Goal: Find specific page/section: Find specific page/section

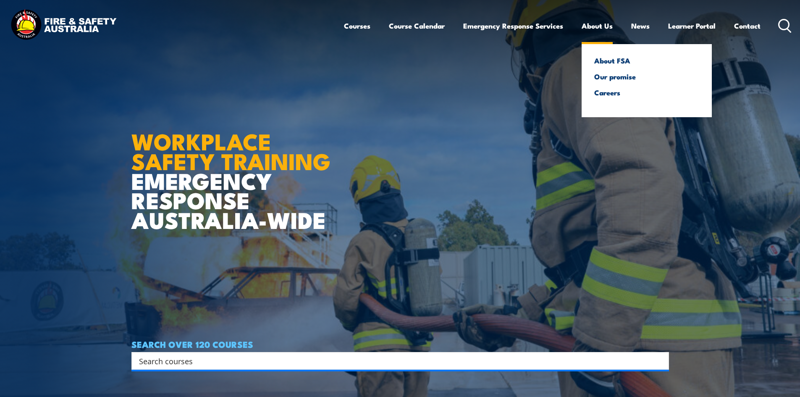
click at [591, 24] on link "About Us" at bounding box center [597, 26] width 31 height 22
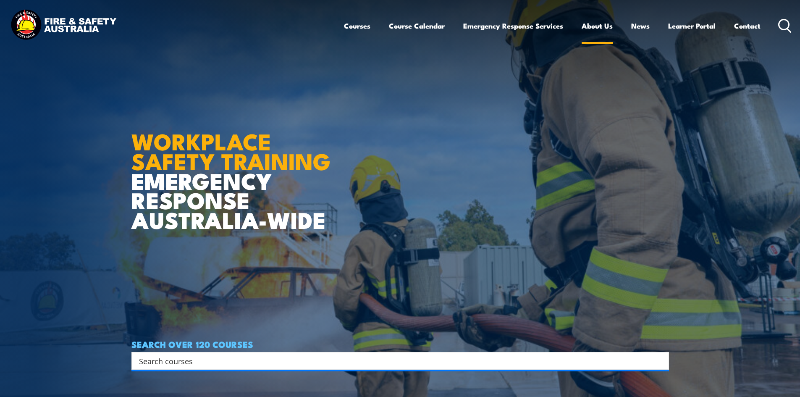
click at [591, 24] on link "About Us" at bounding box center [597, 26] width 31 height 22
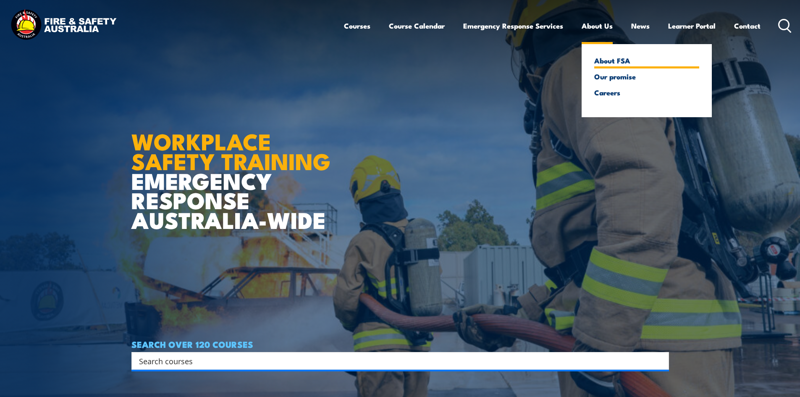
click at [606, 60] on link "About FSA" at bounding box center [646, 61] width 105 height 8
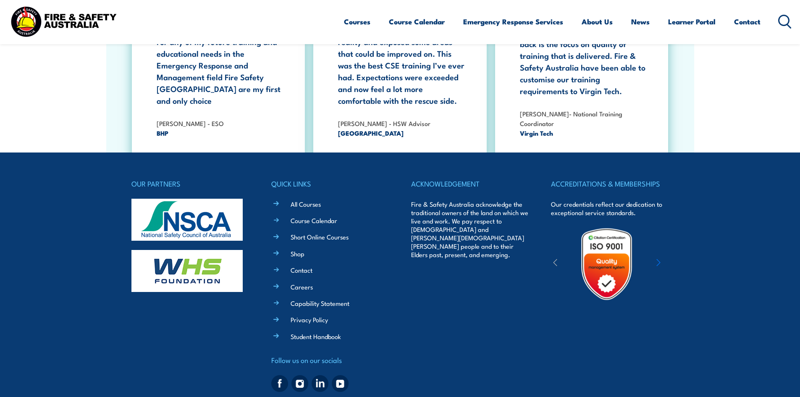
scroll to position [2711, 0]
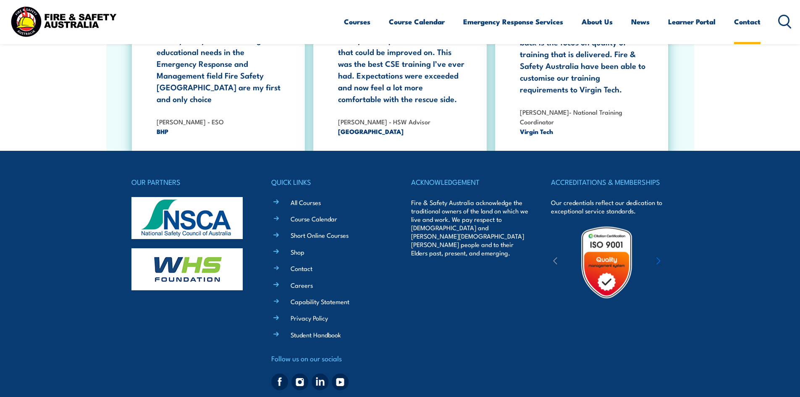
click at [752, 27] on link "Contact" at bounding box center [747, 22] width 26 height 22
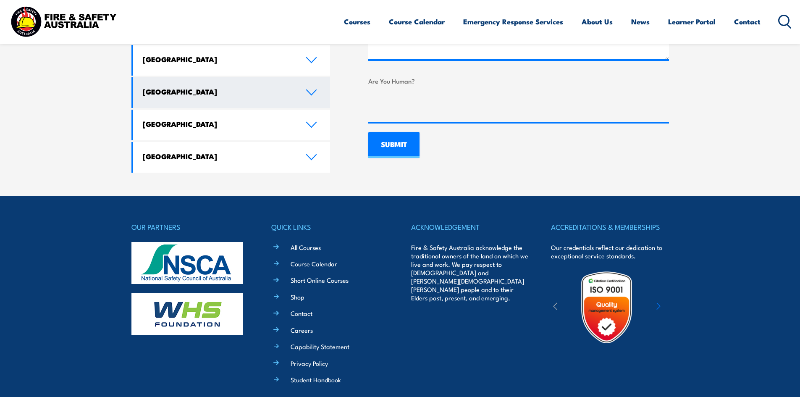
scroll to position [639, 0]
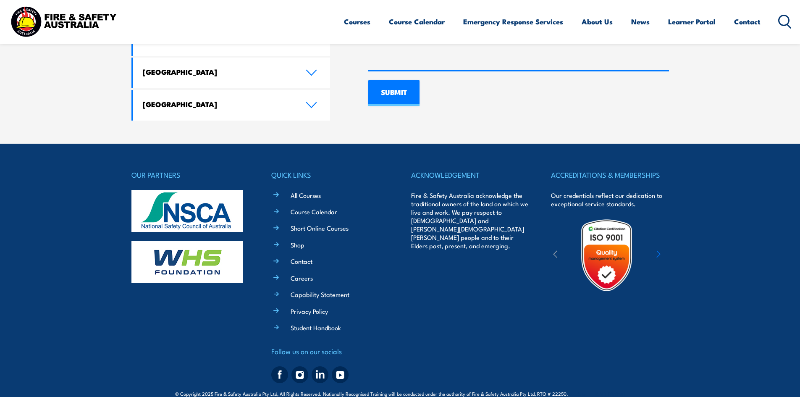
click at [321, 366] on img at bounding box center [320, 374] width 17 height 17
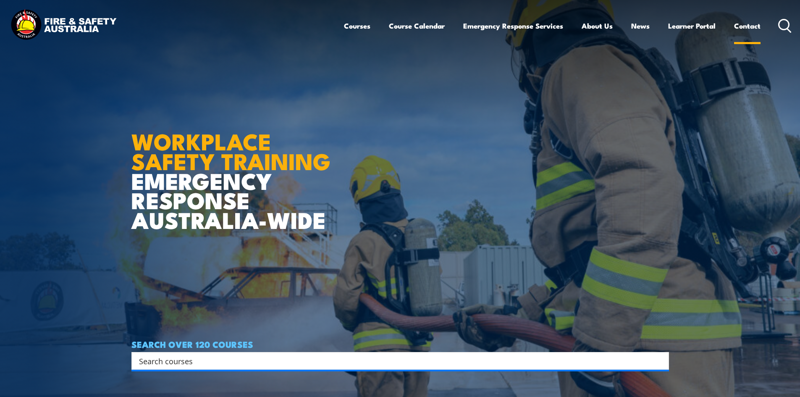
click at [751, 24] on link "Contact" at bounding box center [747, 26] width 26 height 22
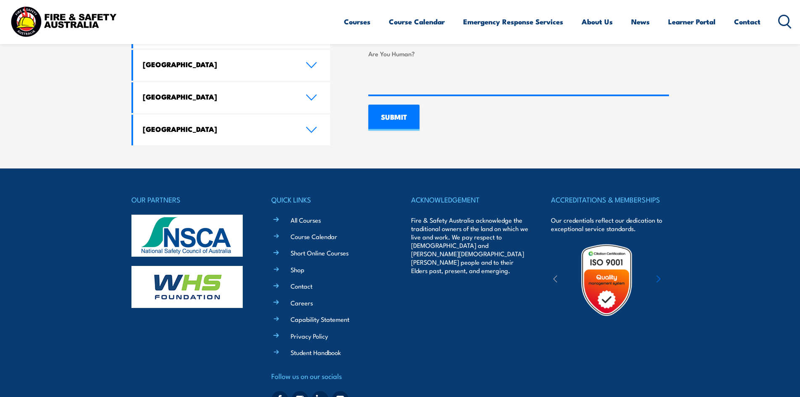
scroll to position [639, 0]
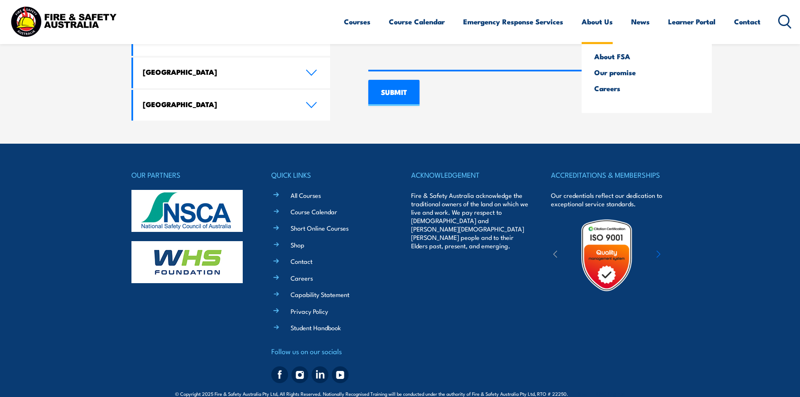
click at [593, 15] on link "About Us" at bounding box center [597, 22] width 31 height 22
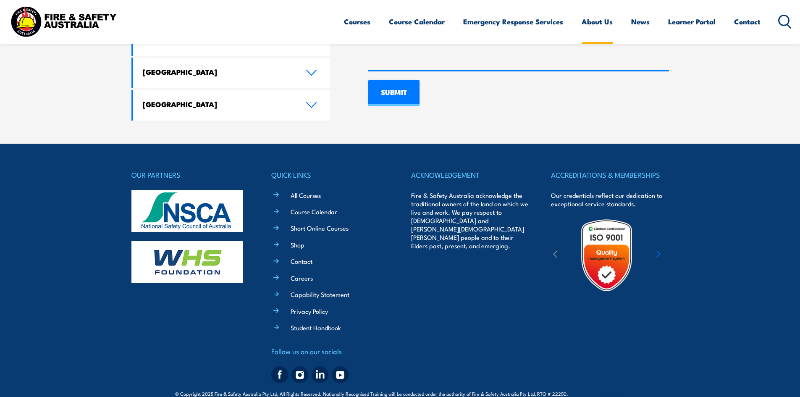
click at [593, 15] on link "About Us" at bounding box center [597, 22] width 31 height 22
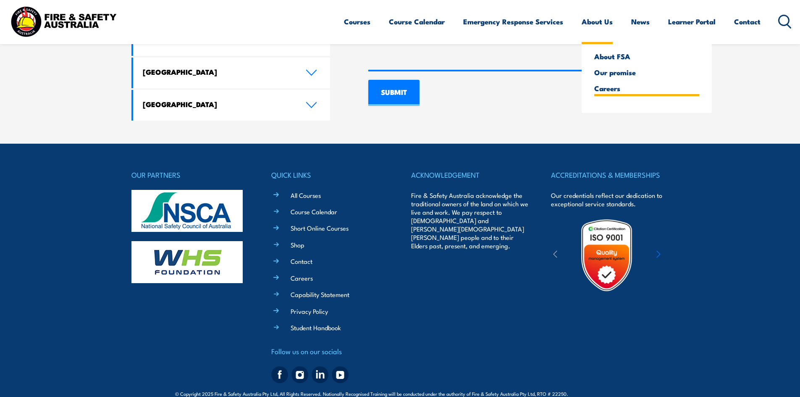
click at [594, 91] on link "Careers" at bounding box center [646, 88] width 105 height 8
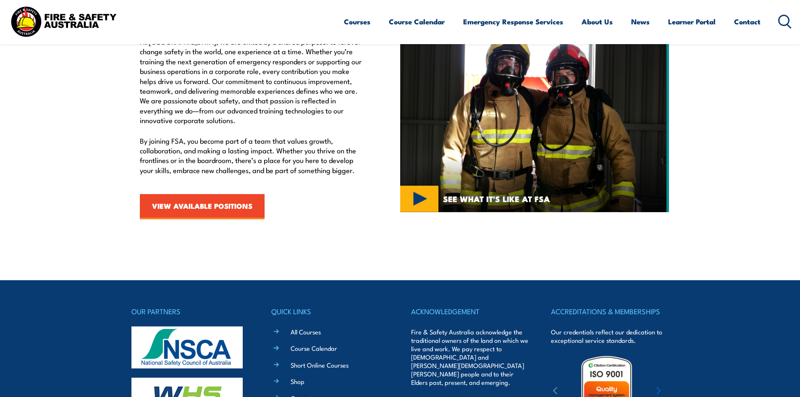
scroll to position [294, 0]
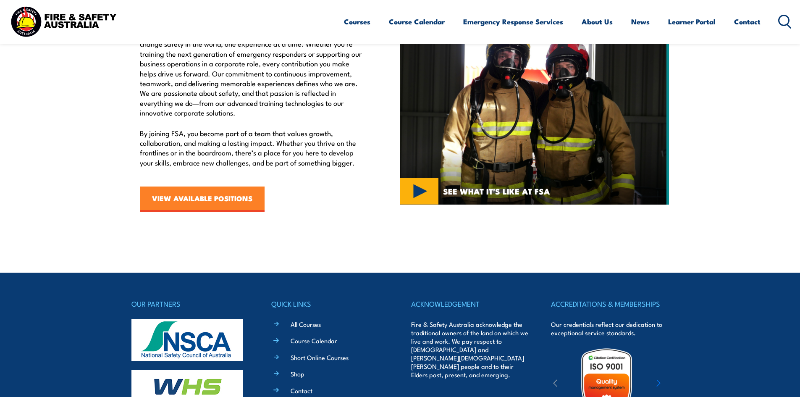
click at [206, 198] on link "VIEW AVAILABLE POSITIONS" at bounding box center [202, 199] width 125 height 25
